Goal: Subscribe to service/newsletter

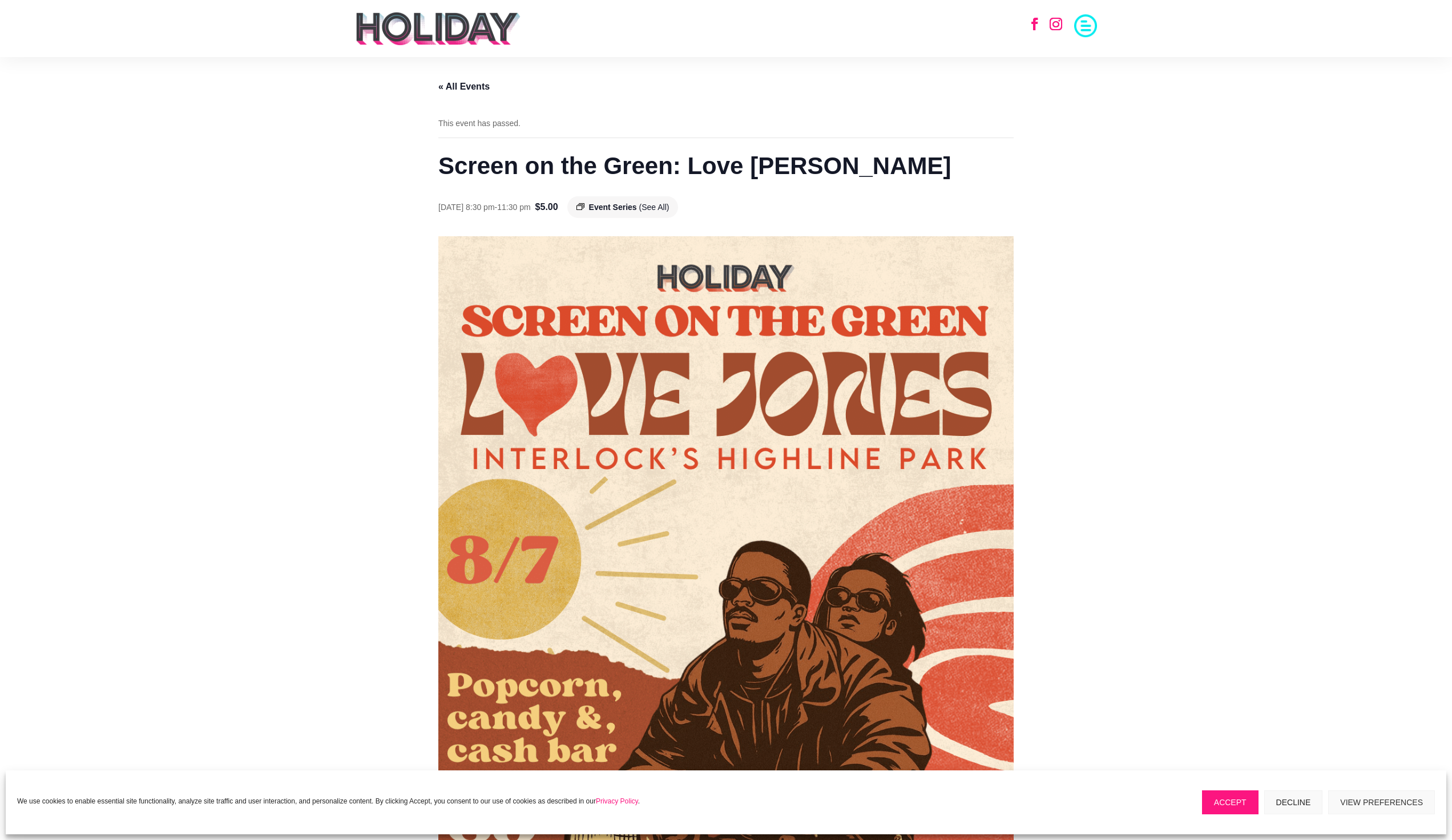
click at [472, 84] on link "« All Events" at bounding box center [464, 87] width 51 height 10
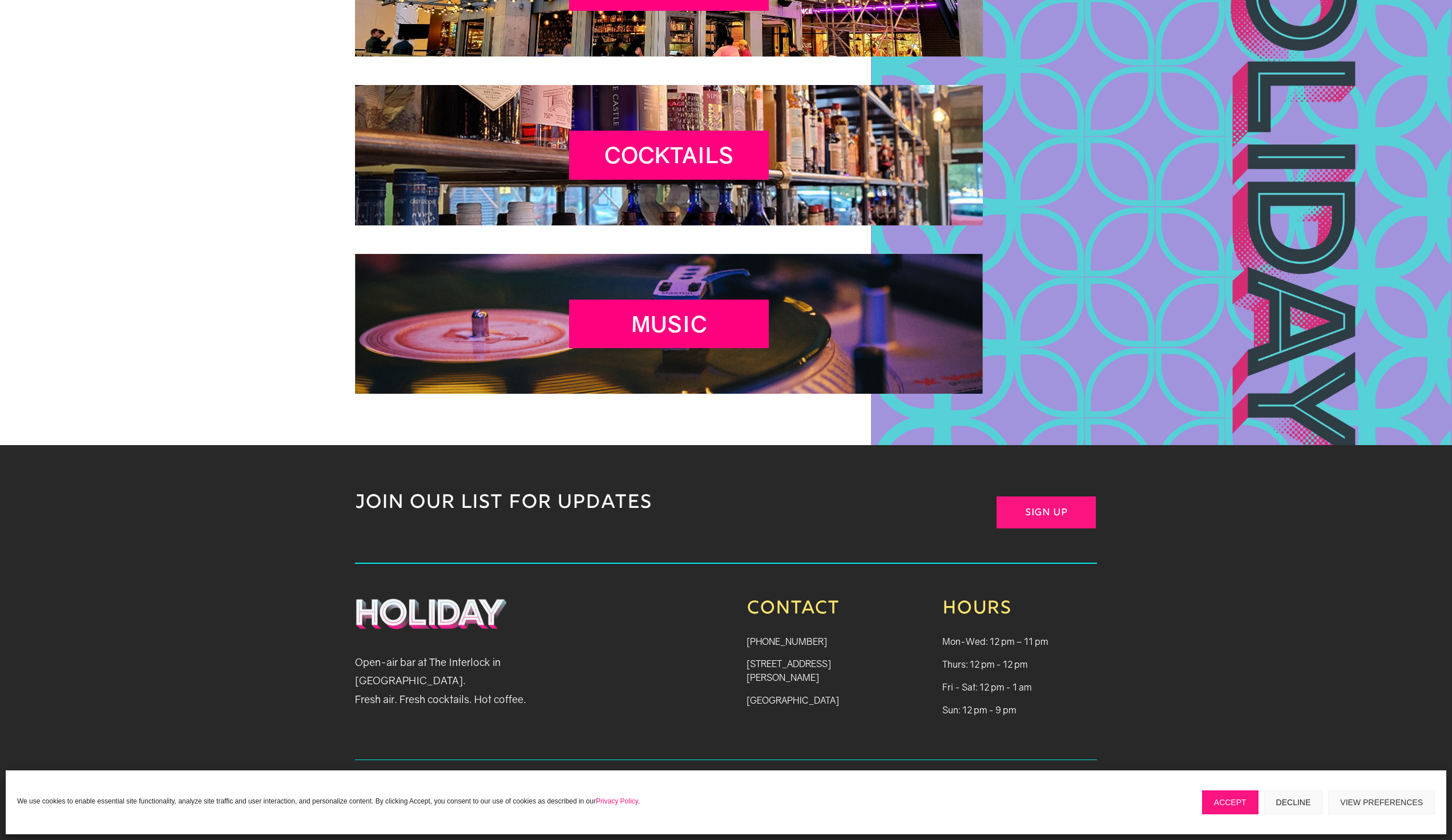
scroll to position [5164, 0]
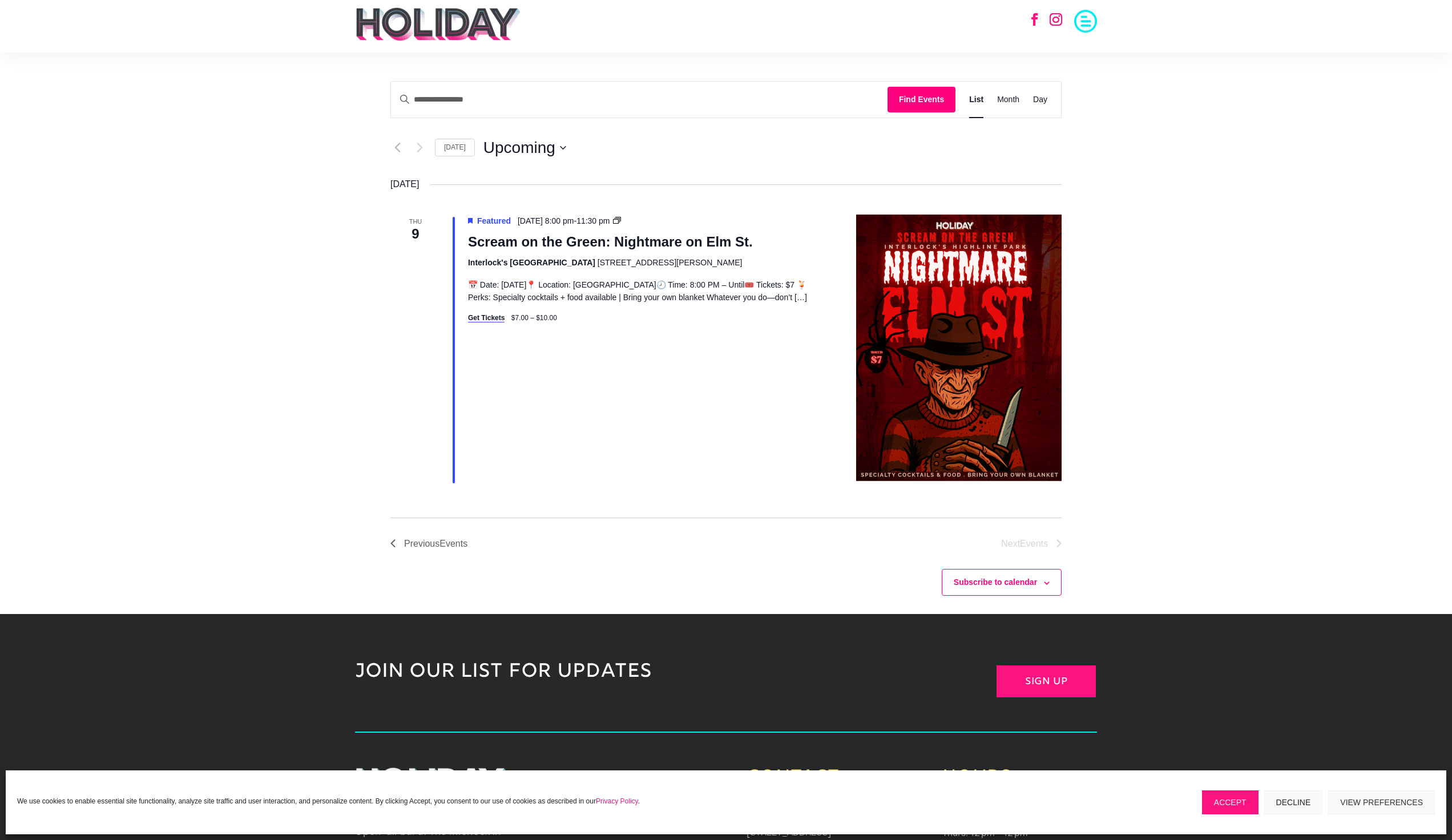
scroll to position [11, 0]
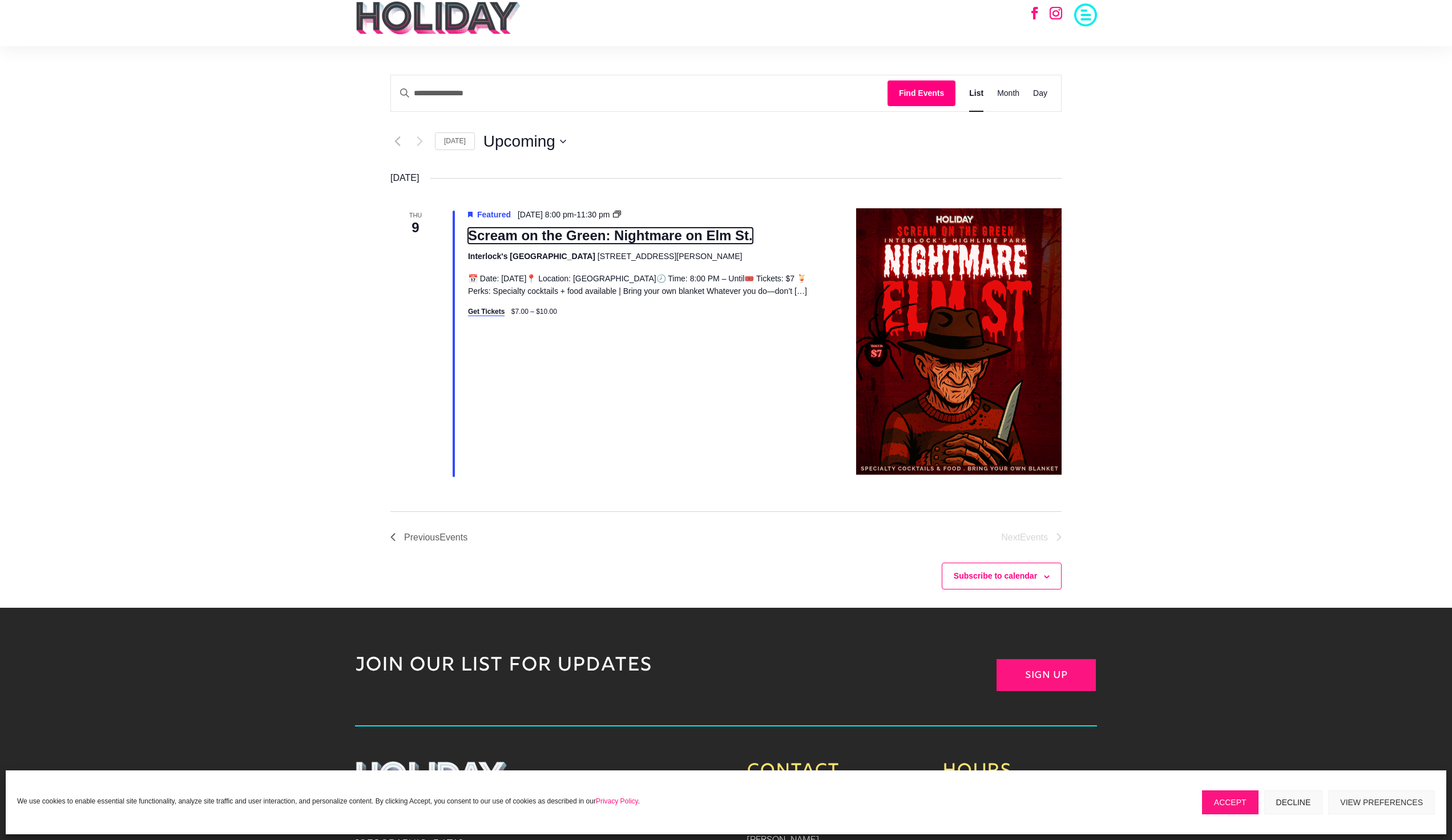
click at [625, 239] on link "Scream on the Green: Nightmare on Elm St." at bounding box center [610, 235] width 285 height 16
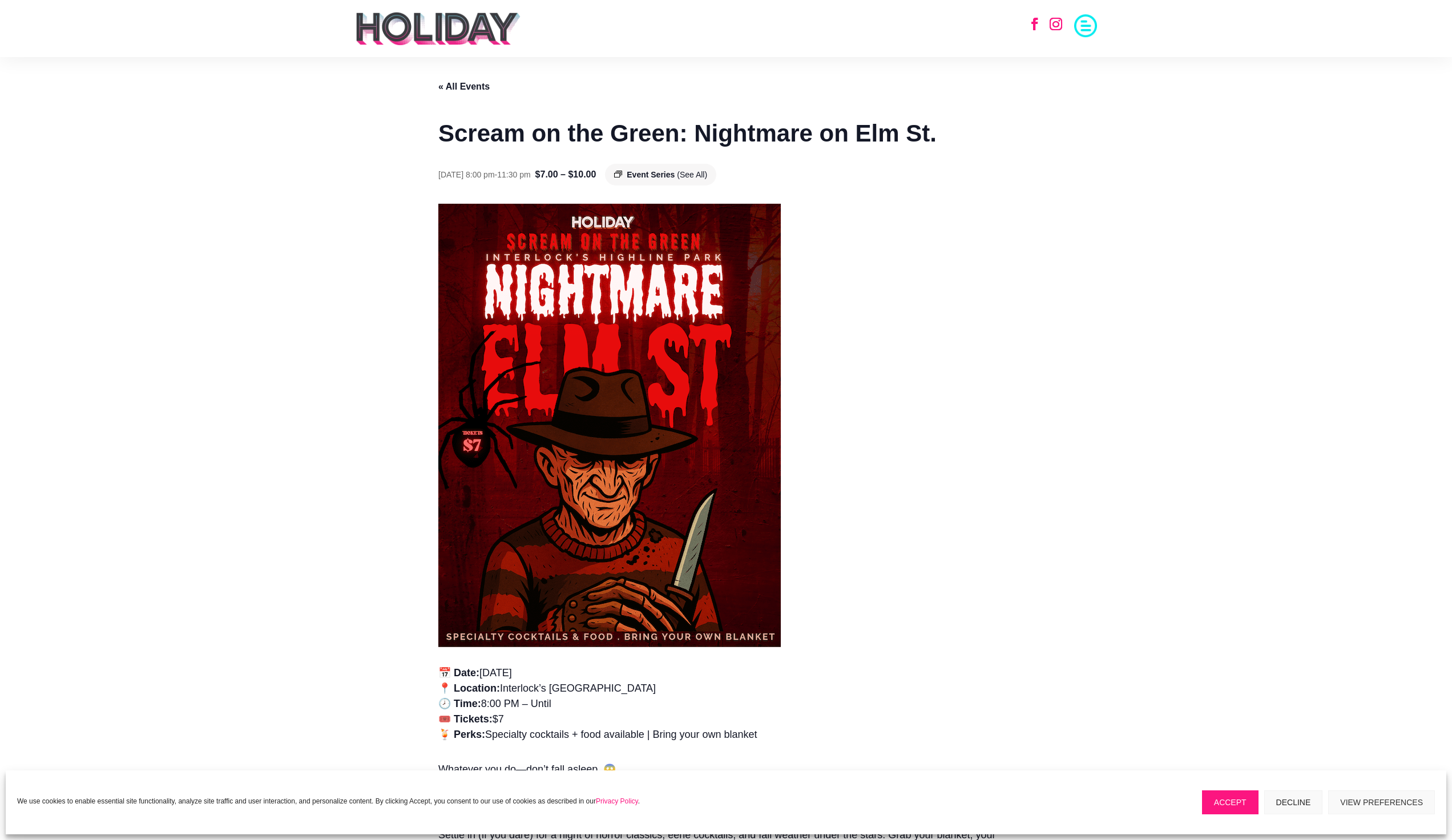
click at [460, 83] on link "« All Events" at bounding box center [464, 87] width 51 height 10
click at [675, 174] on span "Event Series" at bounding box center [651, 174] width 48 height 9
click at [707, 176] on span "(See All)" at bounding box center [692, 174] width 30 height 9
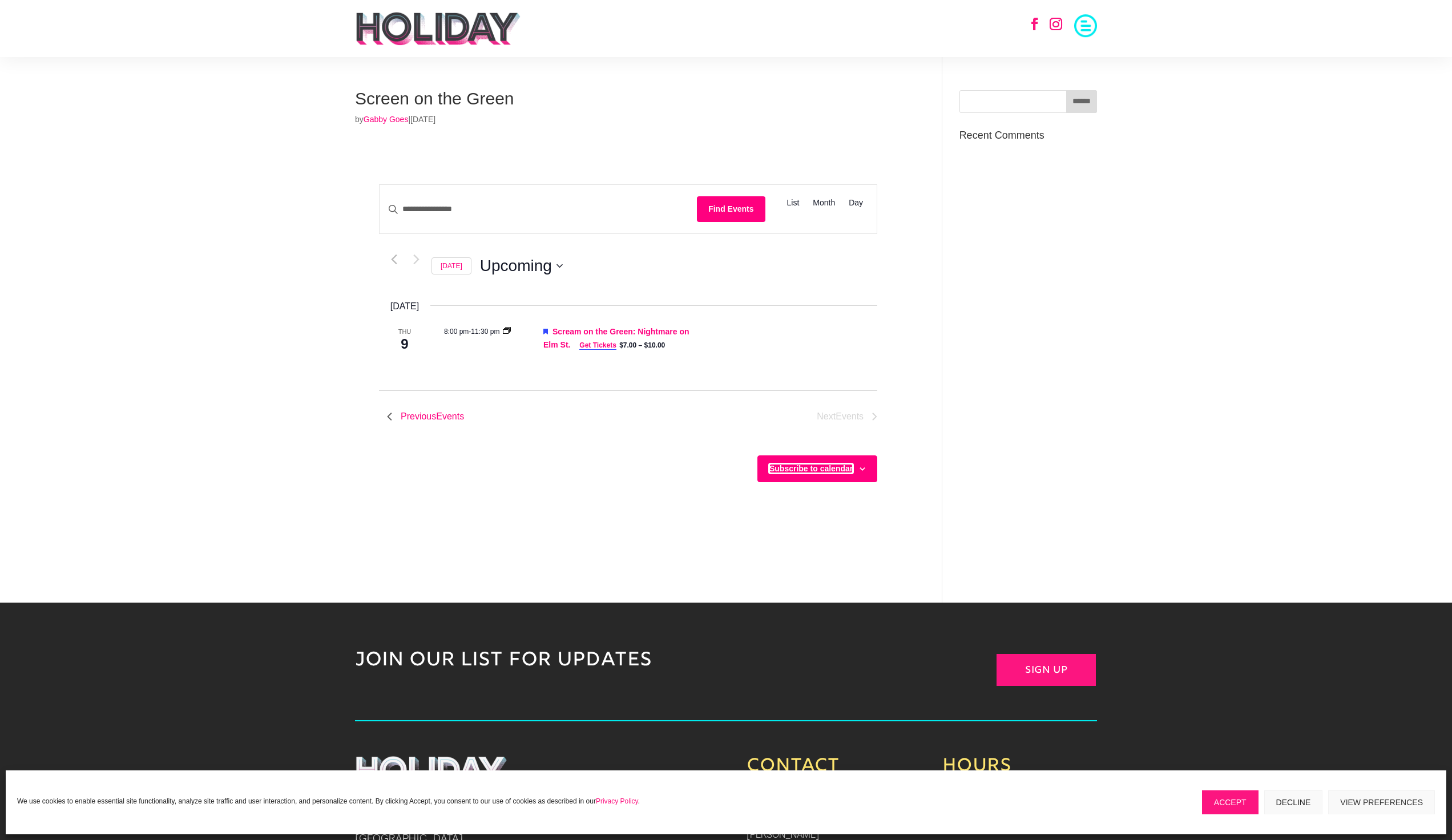
click at [774, 473] on button "Subscribe to calendar" at bounding box center [811, 468] width 83 height 9
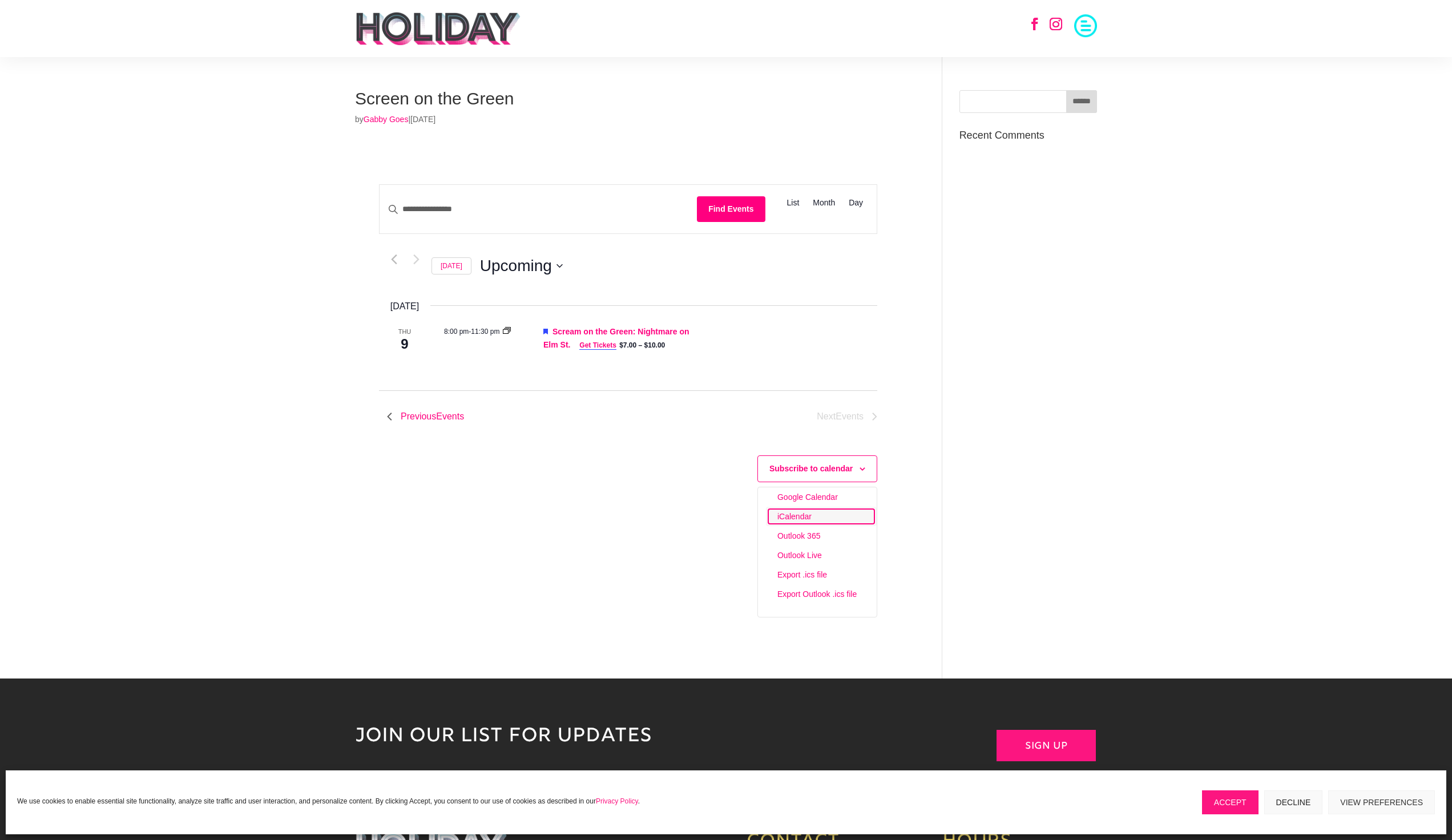
click at [794, 524] on link "iCalendar" at bounding box center [821, 516] width 106 height 15
click at [386, 120] on link "Gabby Goes" at bounding box center [386, 119] width 45 height 9
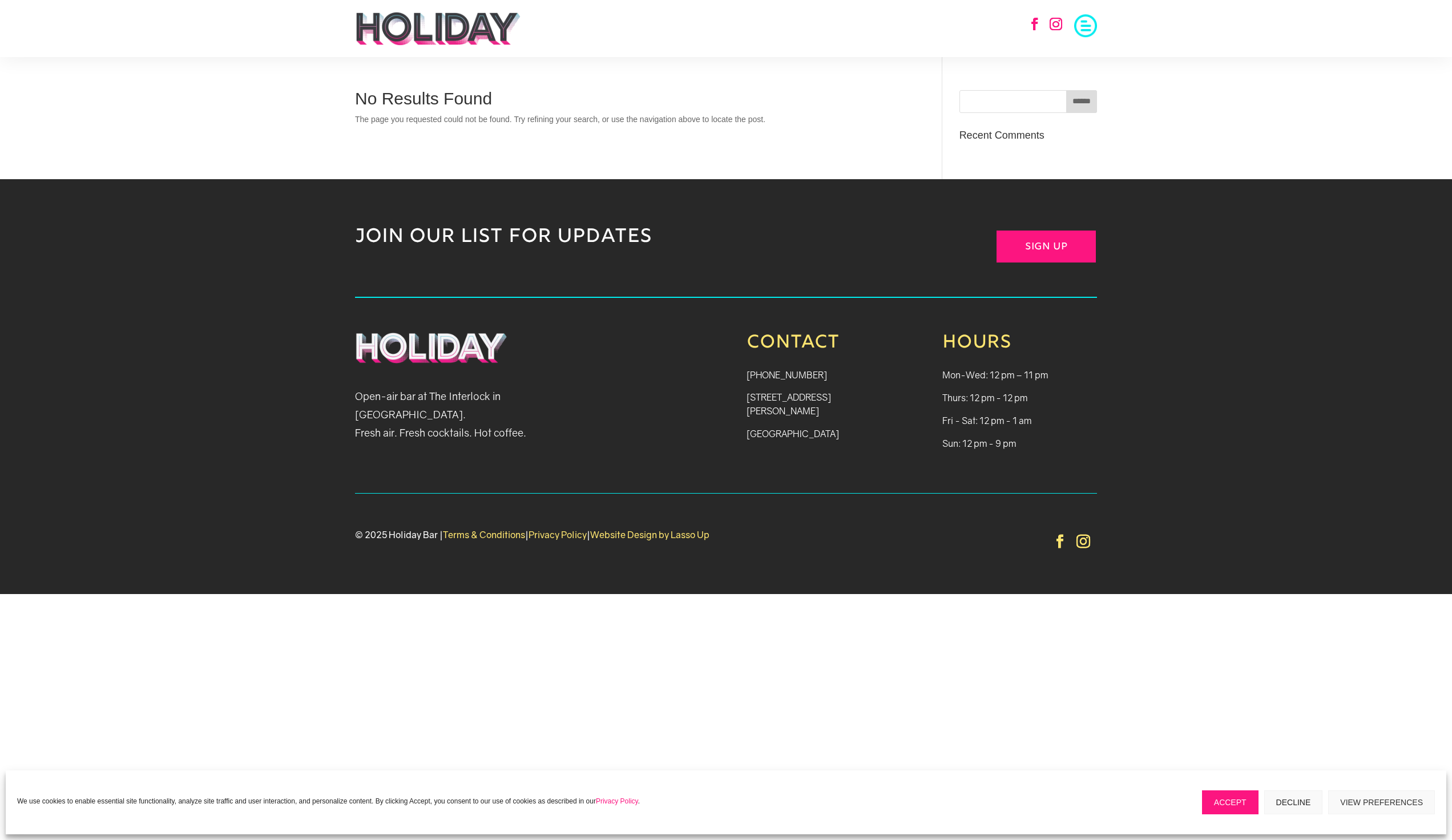
click at [1089, 33] on span at bounding box center [1086, 25] width 23 height 23
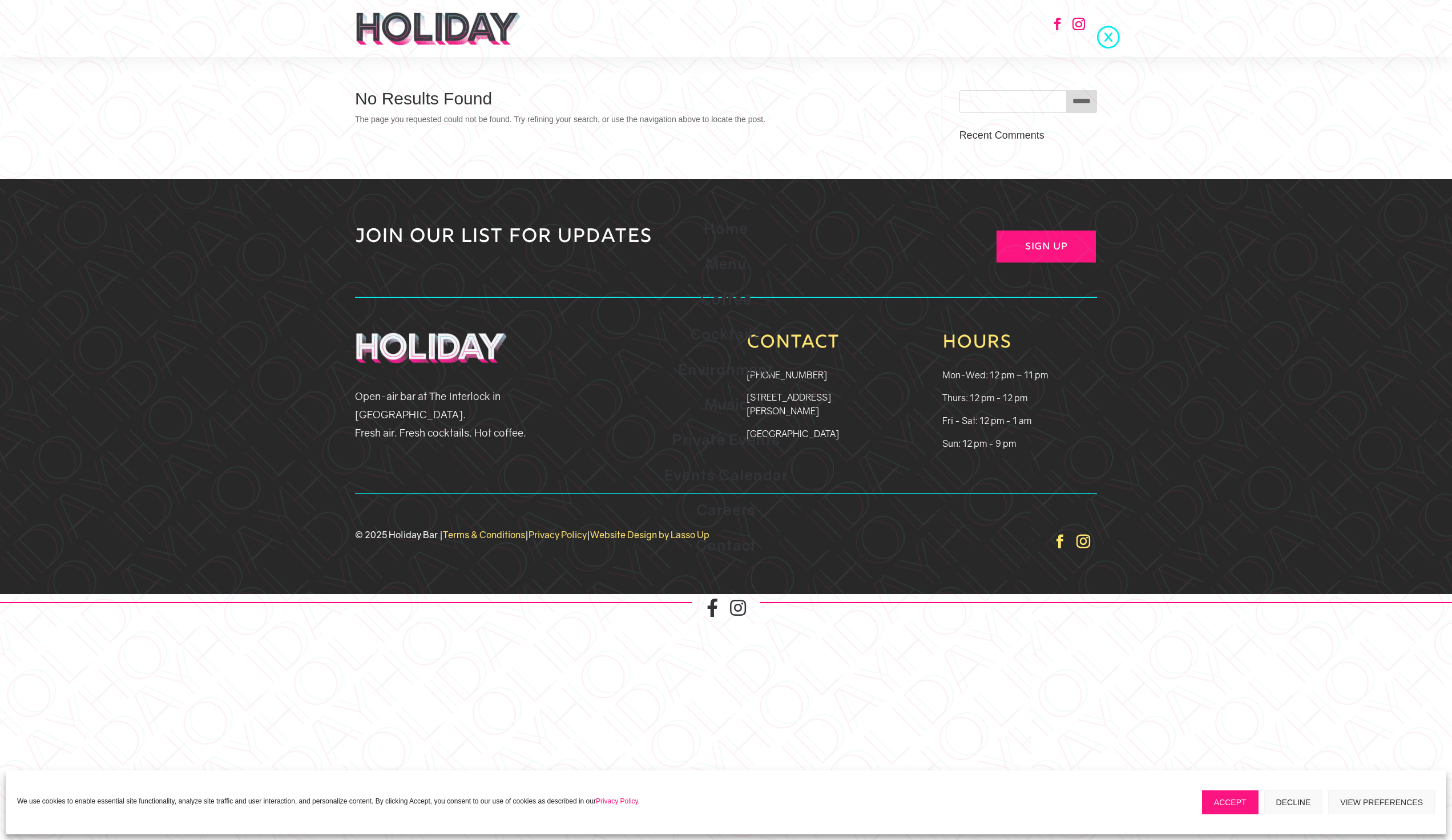
click at [1113, 39] on span at bounding box center [1109, 36] width 23 height 23
